Goal: Information Seeking & Learning: Compare options

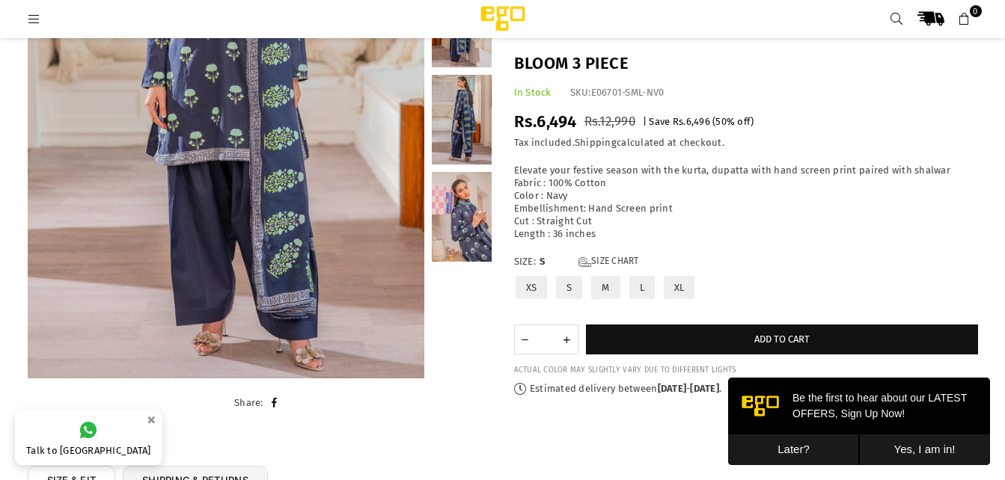
scroll to position [401, 0]
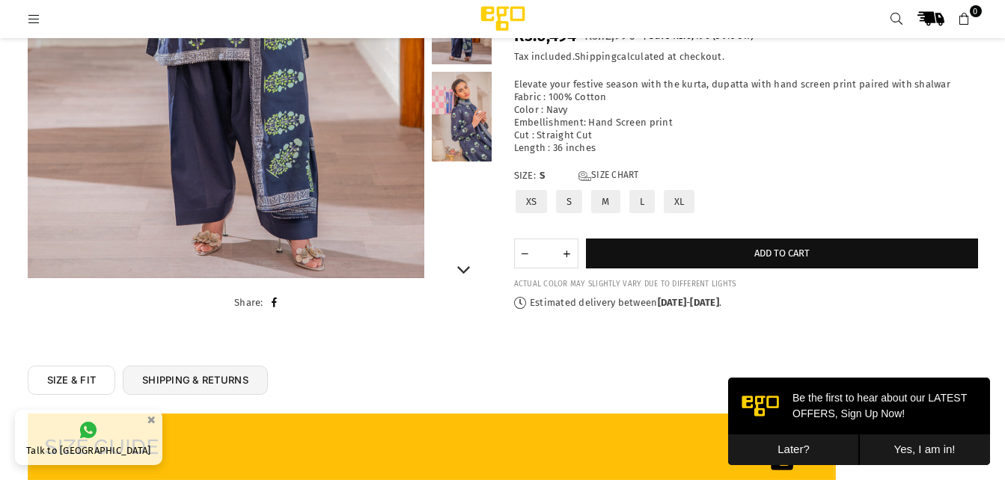
click at [471, 108] on link at bounding box center [462, 117] width 60 height 90
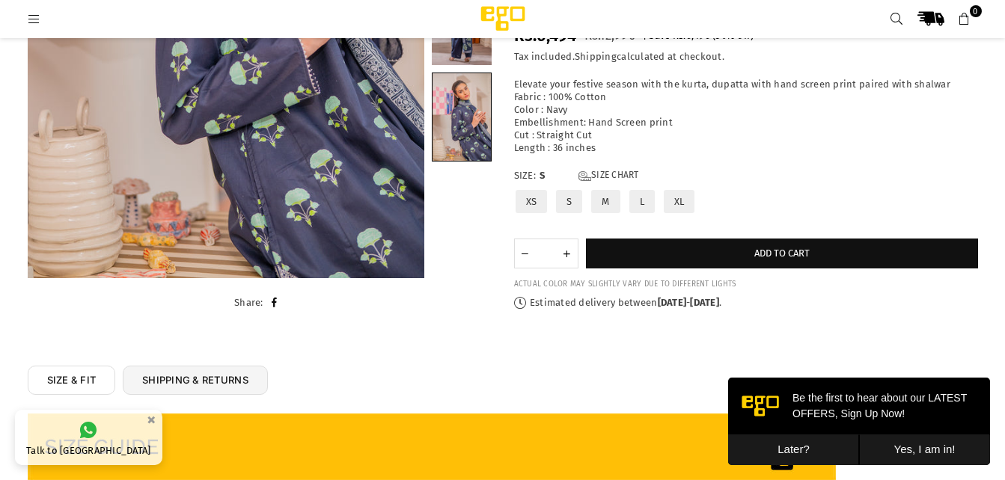
scroll to position [64, 0]
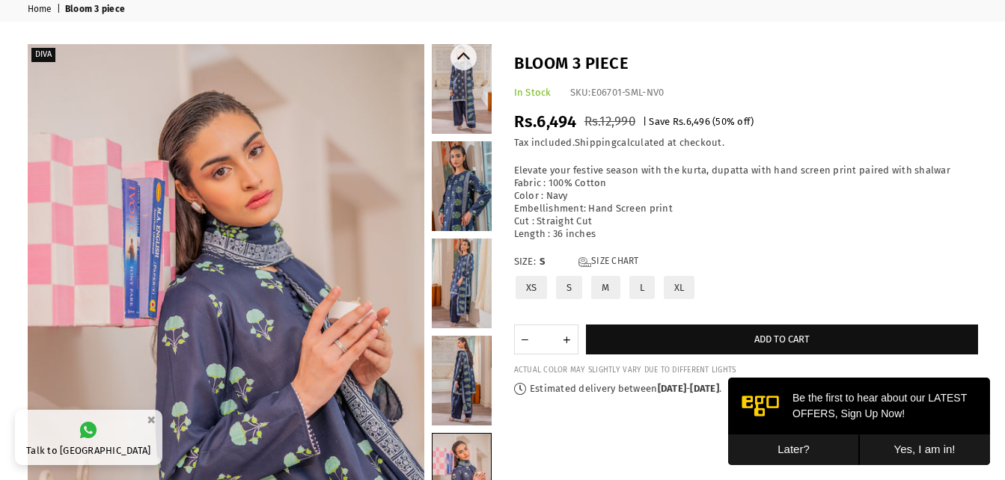
click at [455, 114] on link at bounding box center [462, 89] width 60 height 90
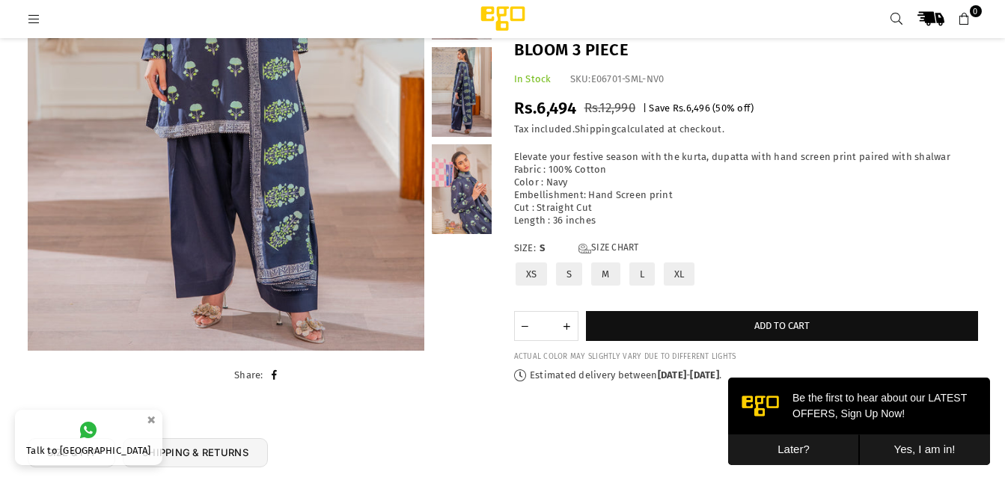
scroll to position [358, 0]
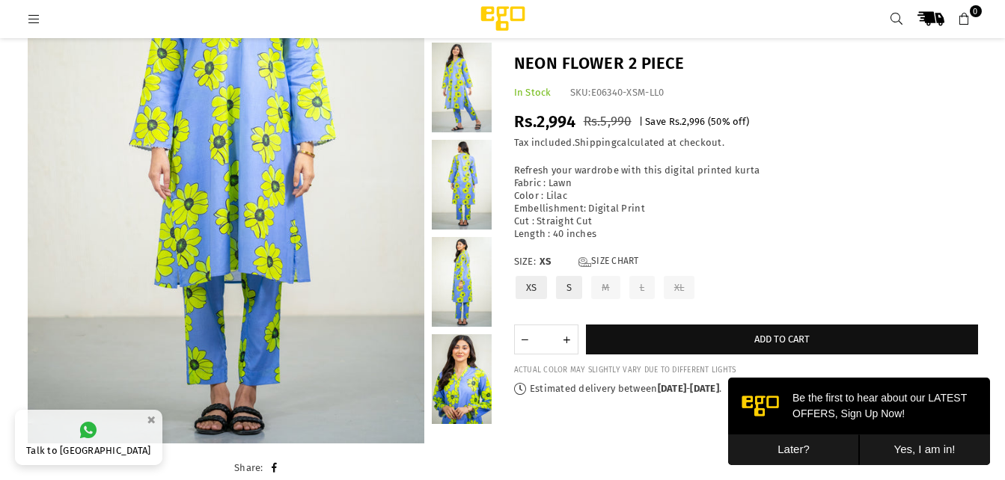
scroll to position [321, 0]
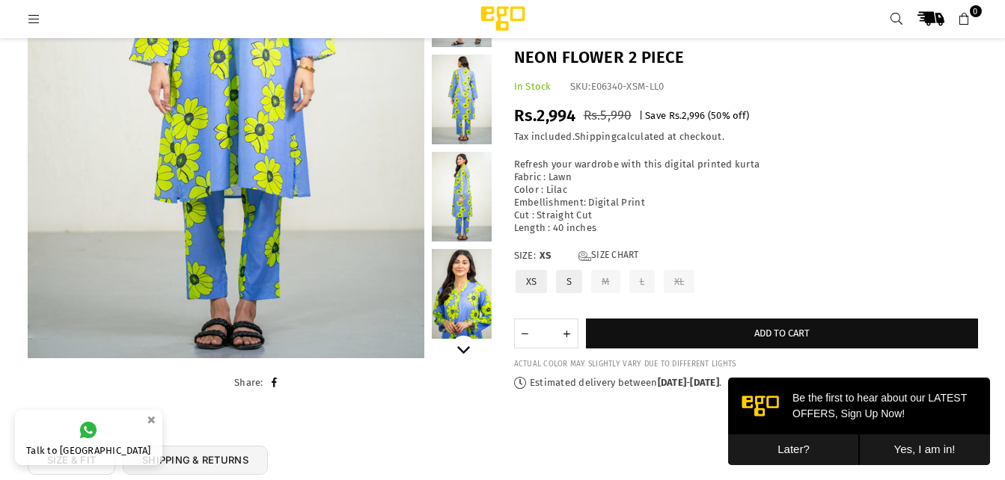
click at [464, 350] on icon "Next" at bounding box center [462, 349] width 13 height 13
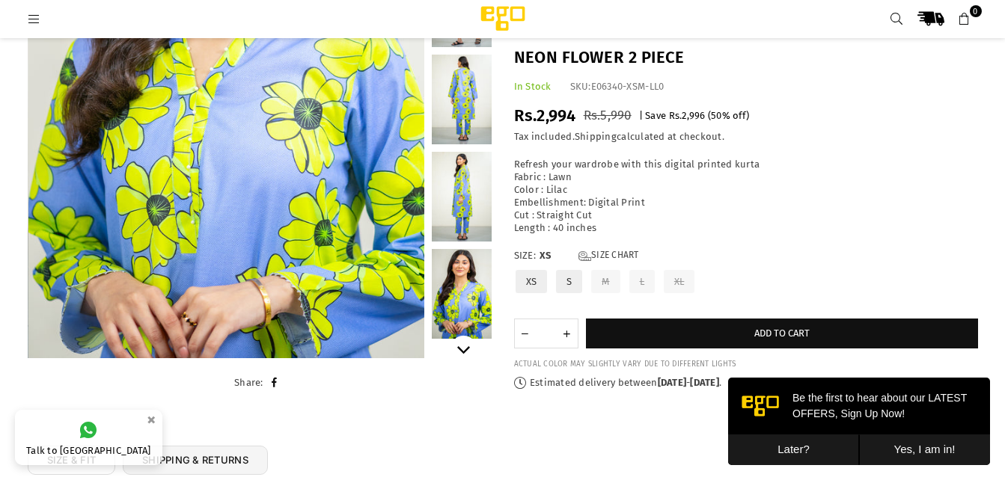
click at [464, 350] on icon "Next" at bounding box center [462, 349] width 13 height 13
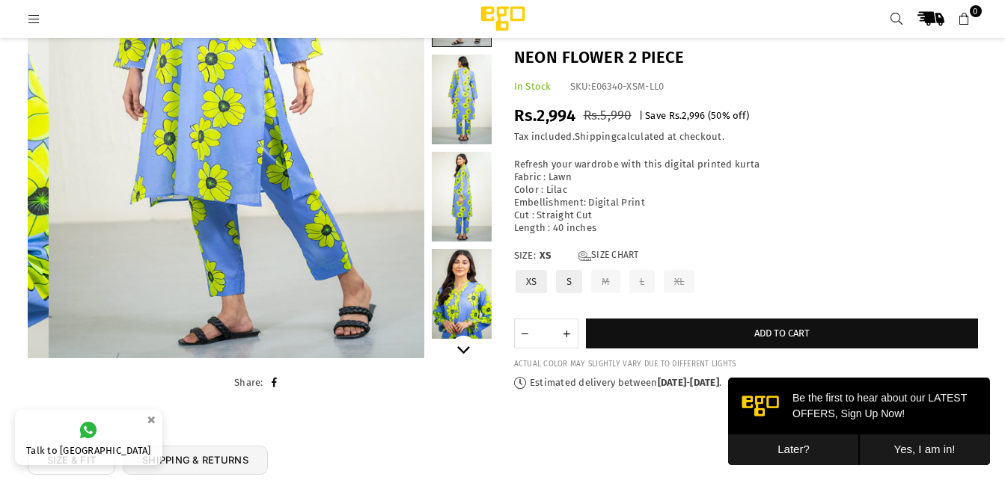
click at [464, 350] on icon "Next" at bounding box center [462, 349] width 13 height 13
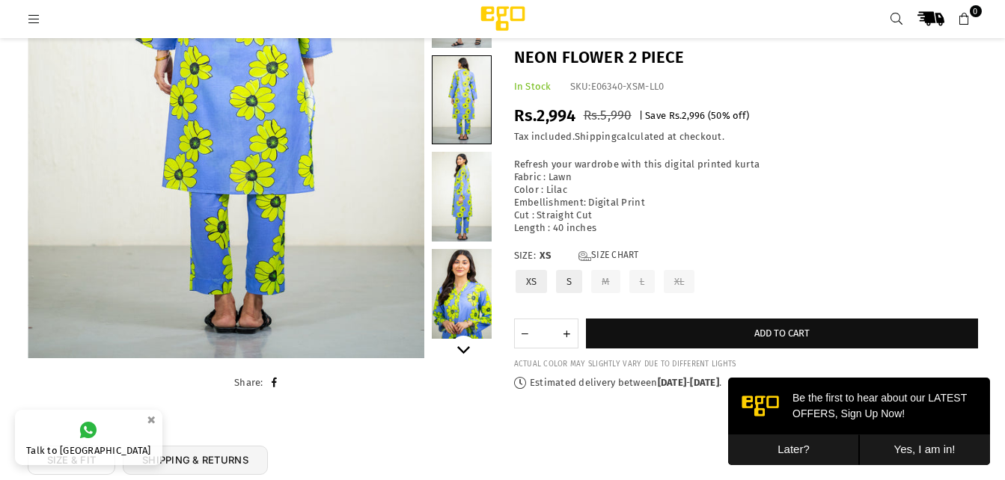
click at [464, 350] on icon "Next" at bounding box center [462, 349] width 13 height 13
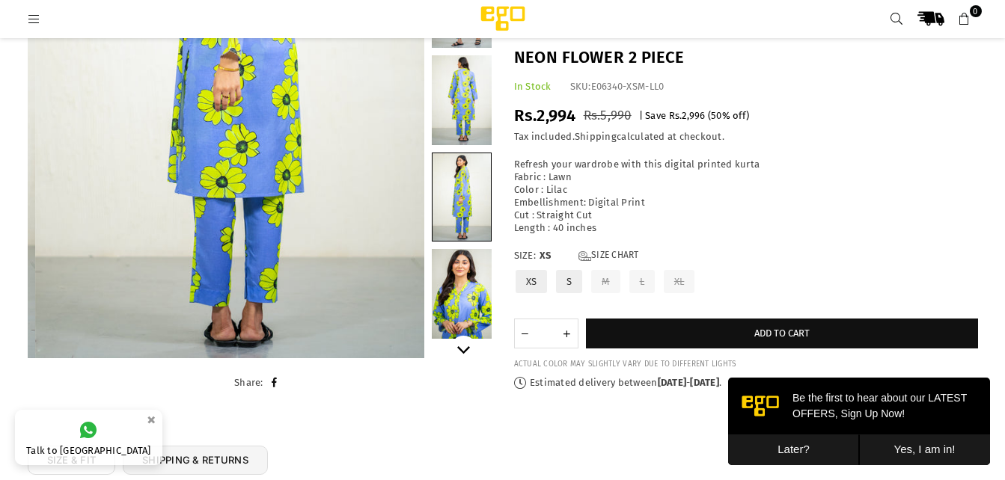
click at [464, 350] on icon "Next" at bounding box center [462, 349] width 13 height 13
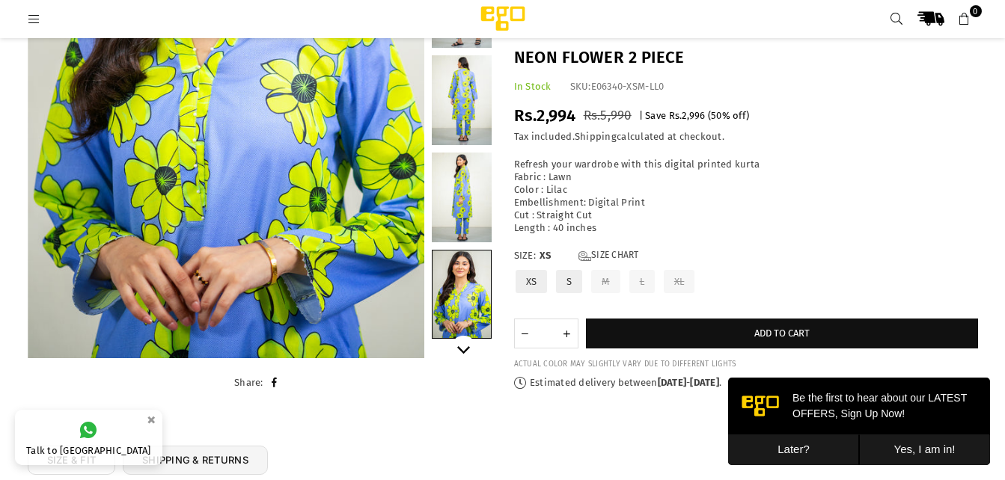
click at [464, 350] on icon "Next" at bounding box center [462, 349] width 13 height 13
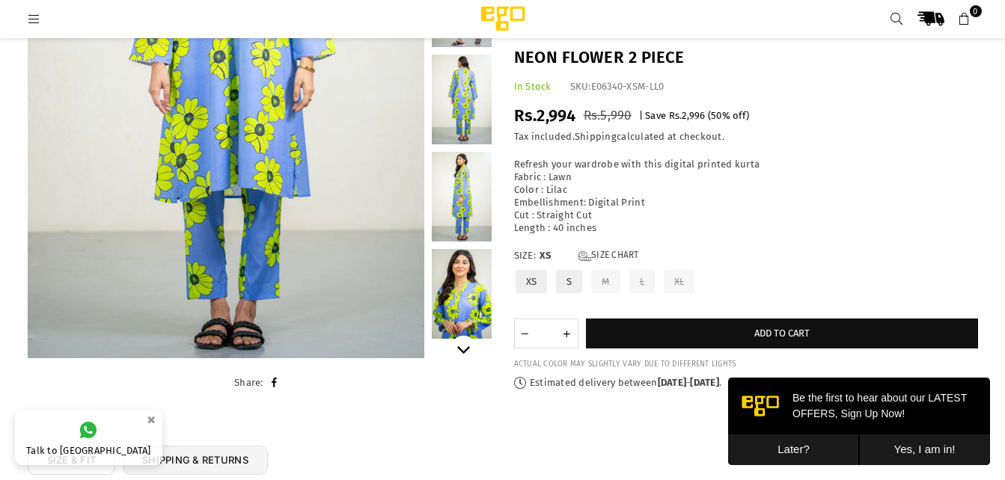
click at [464, 350] on icon "Next" at bounding box center [462, 349] width 13 height 13
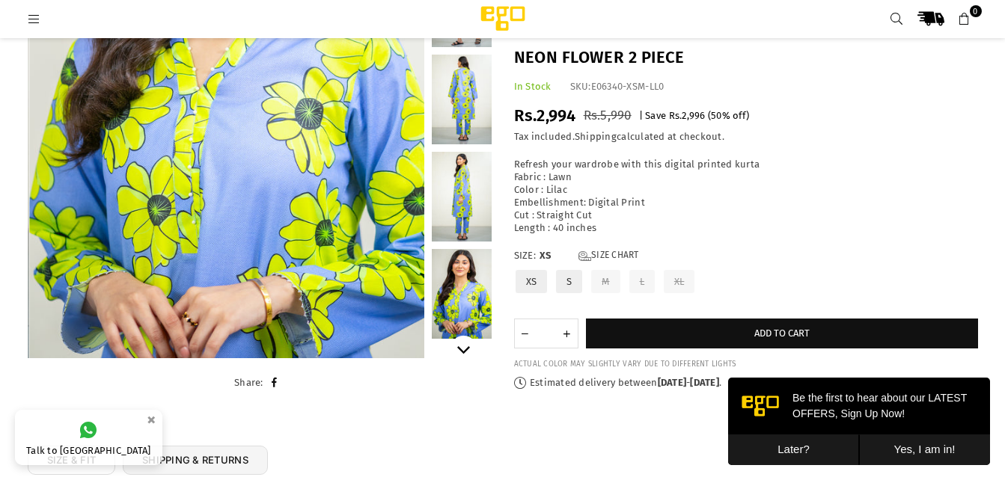
click at [464, 350] on icon "Next" at bounding box center [462, 349] width 13 height 13
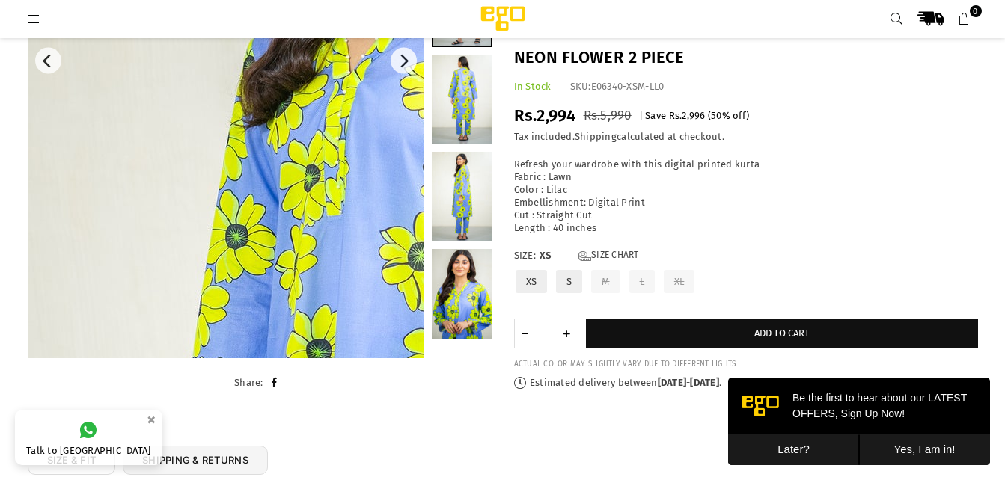
click at [259, 162] on img at bounding box center [477, 437] width 898 height 1346
